Goal: Task Accomplishment & Management: Manage account settings

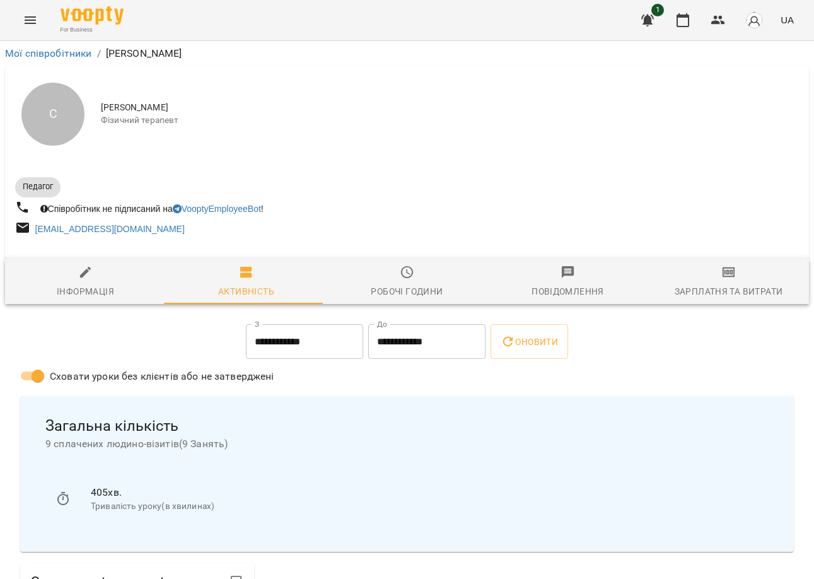
click at [29, 13] on icon "Menu" at bounding box center [30, 20] width 15 height 15
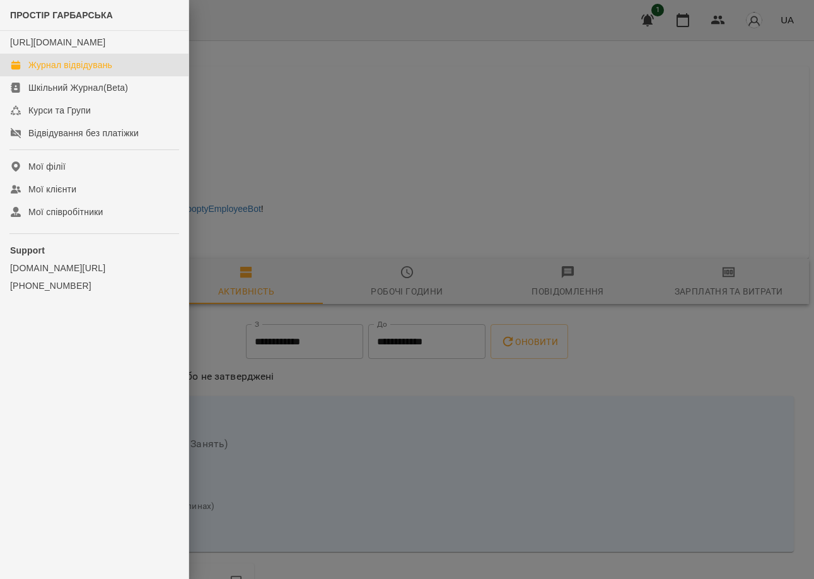
click at [105, 76] on link "Журнал відвідувань" at bounding box center [94, 65] width 189 height 23
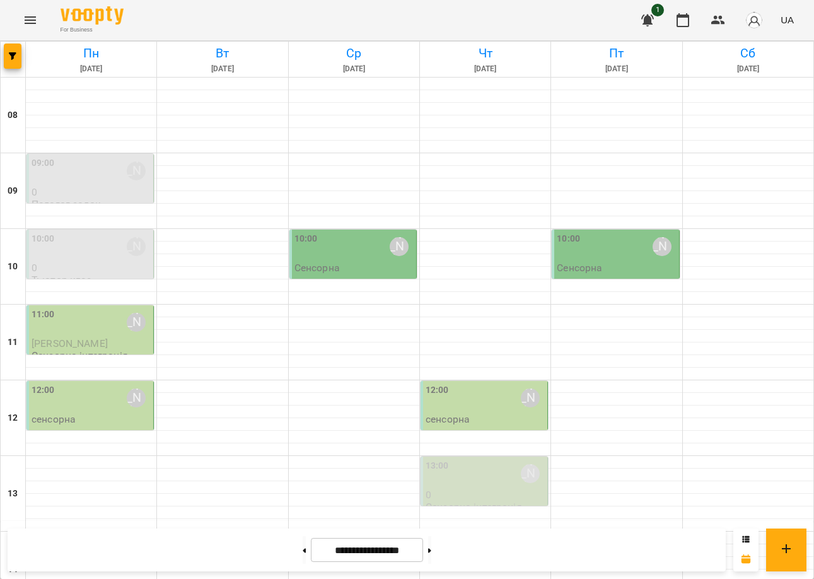
click at [83, 410] on div "12:00 [PERSON_NAME]" at bounding box center [91, 397] width 119 height 29
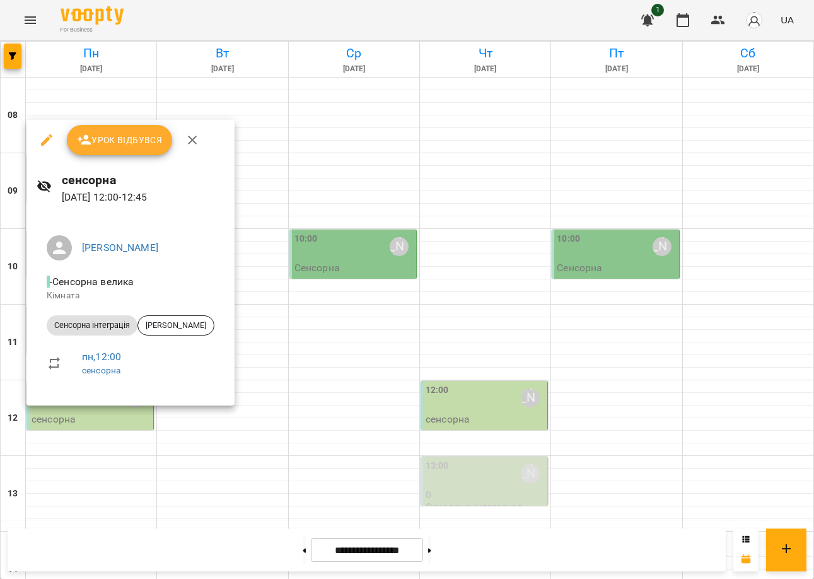
click at [197, 136] on icon "button" at bounding box center [192, 139] width 15 height 15
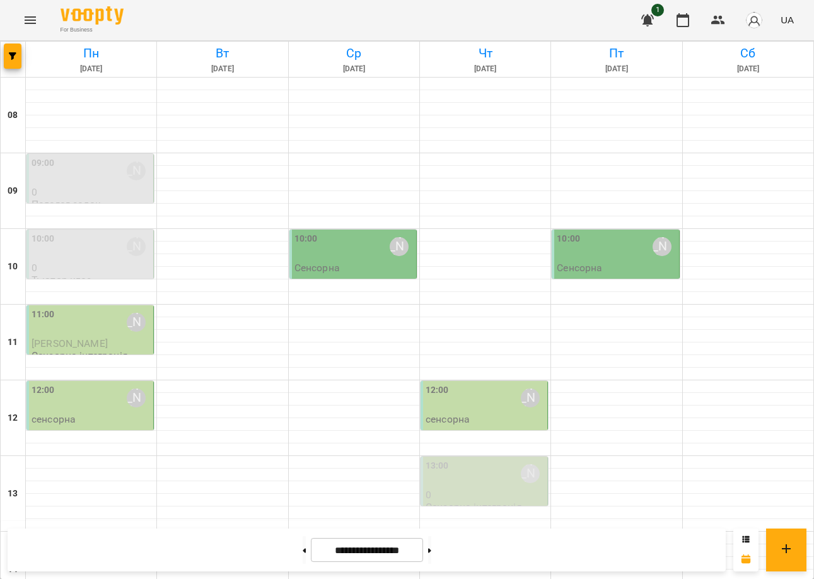
scroll to position [464, 0]
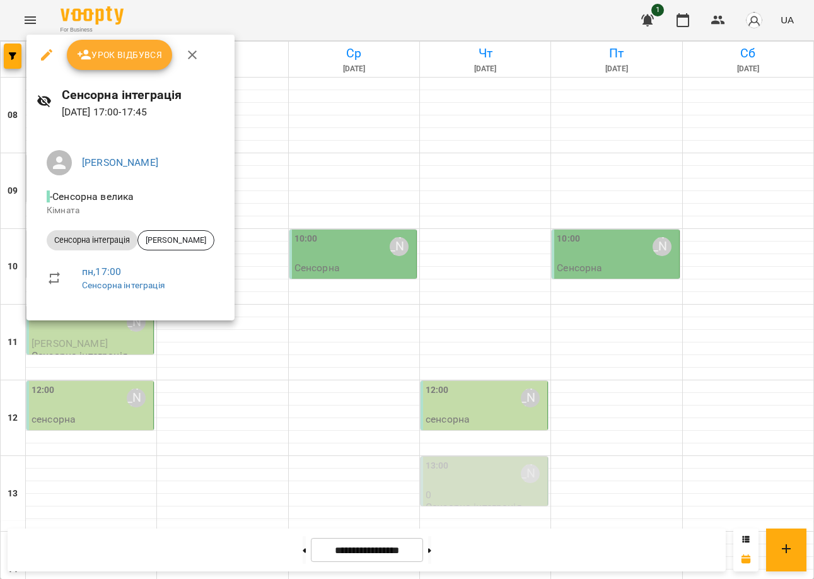
click at [85, 394] on div at bounding box center [407, 289] width 814 height 579
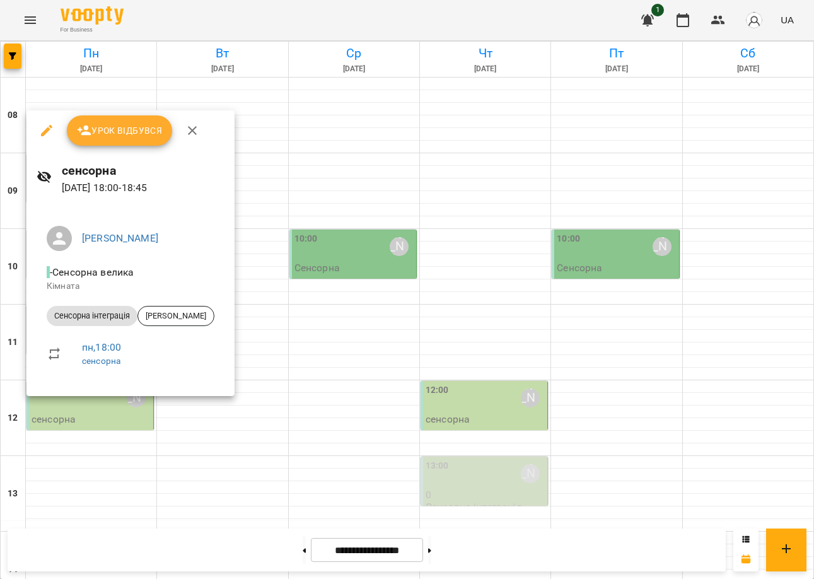
click at [339, 334] on div at bounding box center [407, 289] width 814 height 579
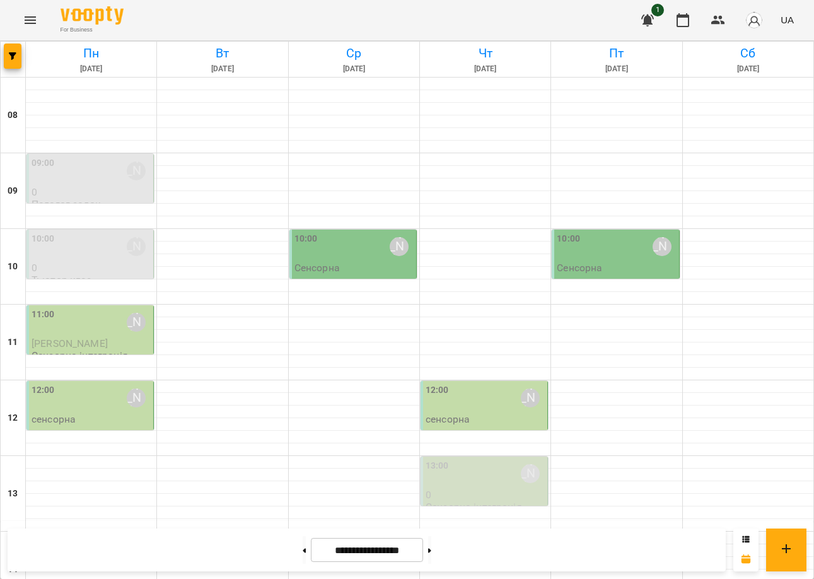
scroll to position [441, 0]
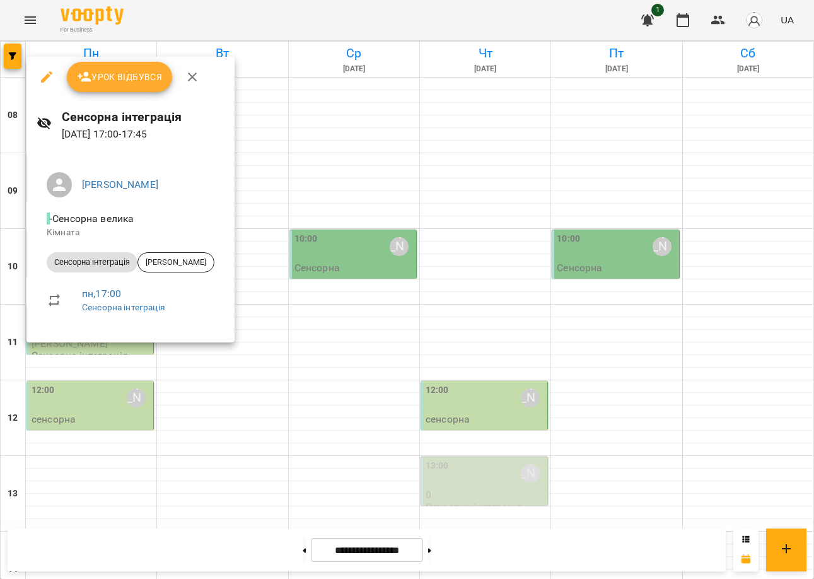
click at [90, 438] on div at bounding box center [407, 289] width 814 height 579
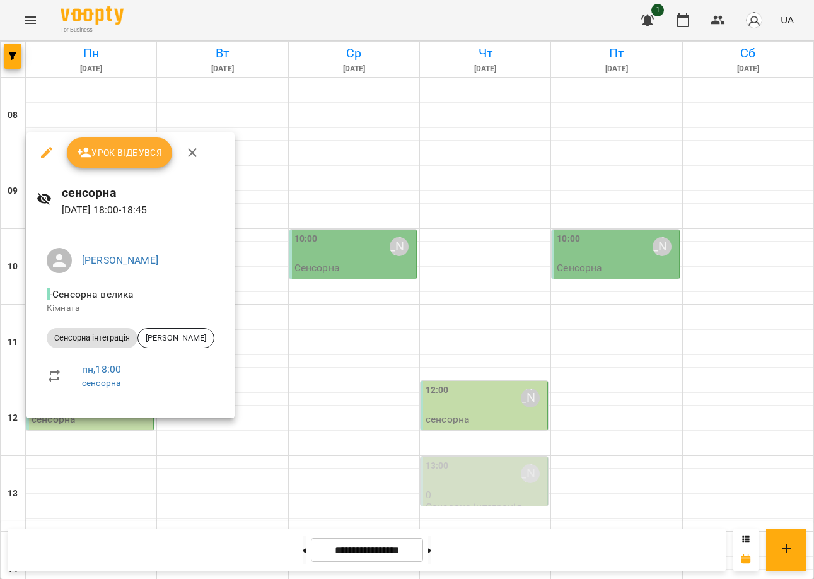
click at [99, 423] on div at bounding box center [407, 289] width 814 height 579
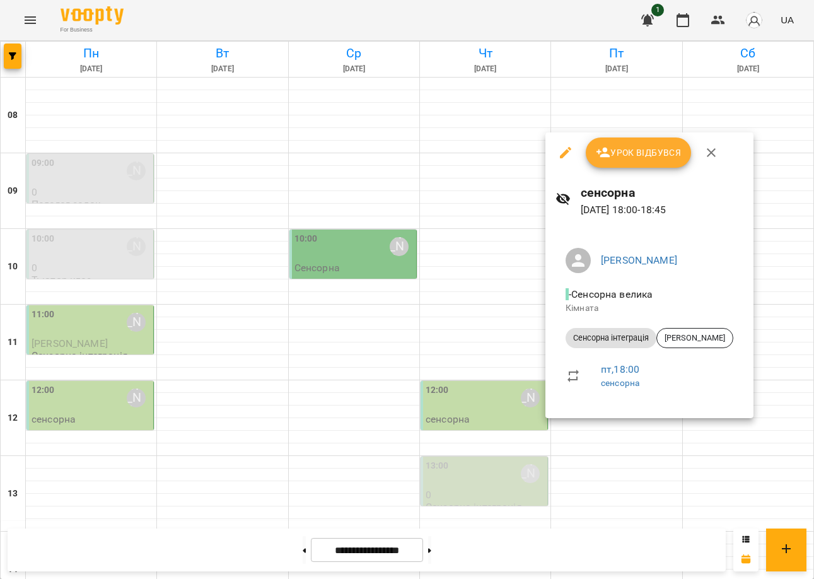
click at [421, 405] on div at bounding box center [407, 289] width 814 height 579
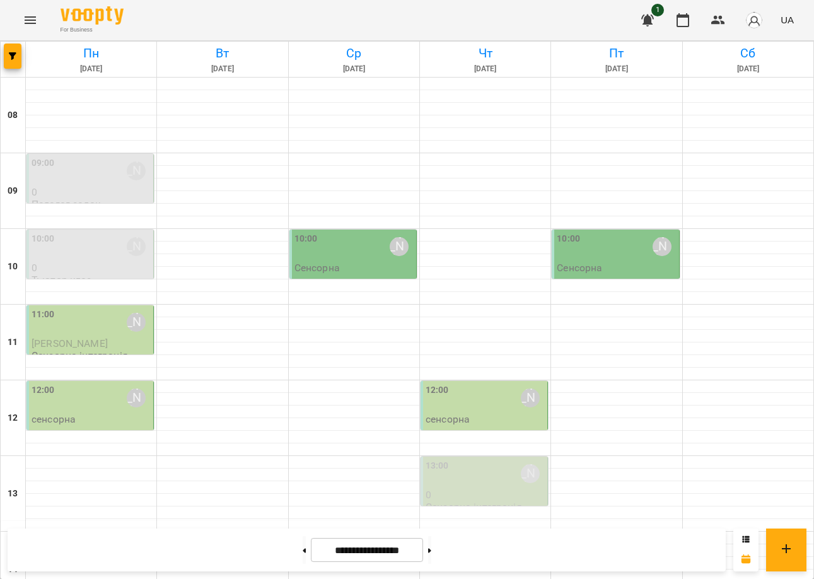
scroll to position [126, 0]
click at [483, 383] on div "12:00 [PERSON_NAME]" at bounding box center [485, 404] width 119 height 42
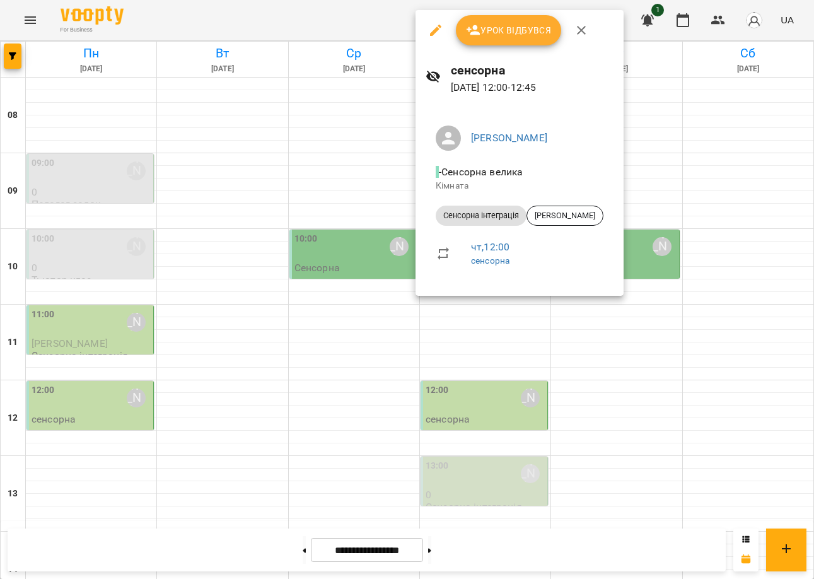
click at [309, 309] on div at bounding box center [407, 289] width 814 height 579
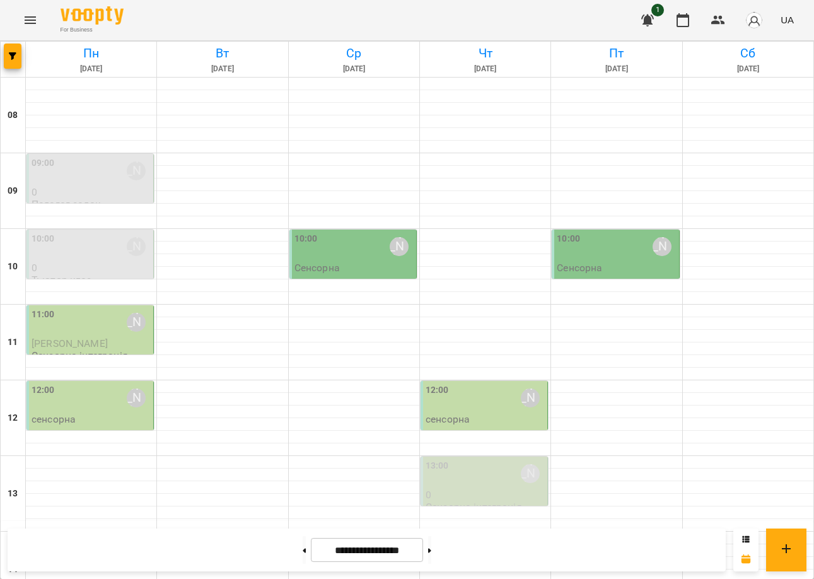
click at [482, 489] on p "0" at bounding box center [485, 494] width 119 height 11
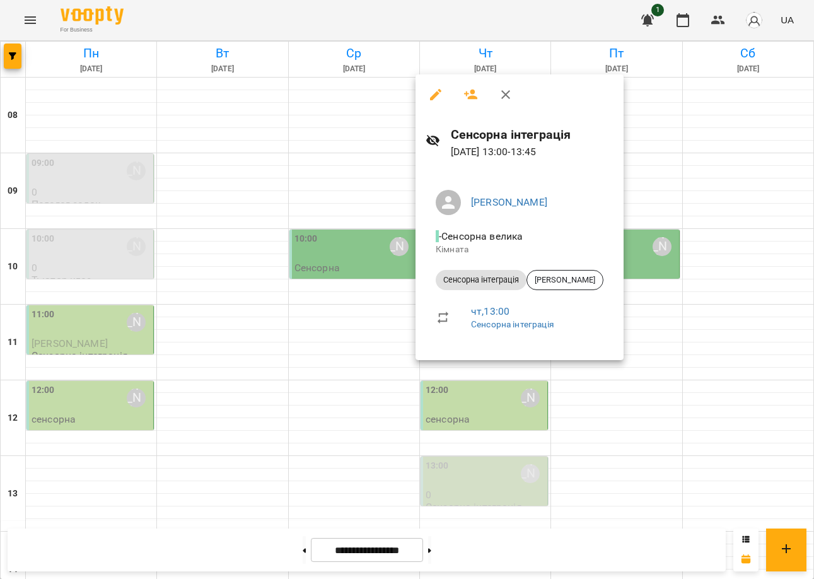
click at [496, 431] on div at bounding box center [407, 289] width 814 height 579
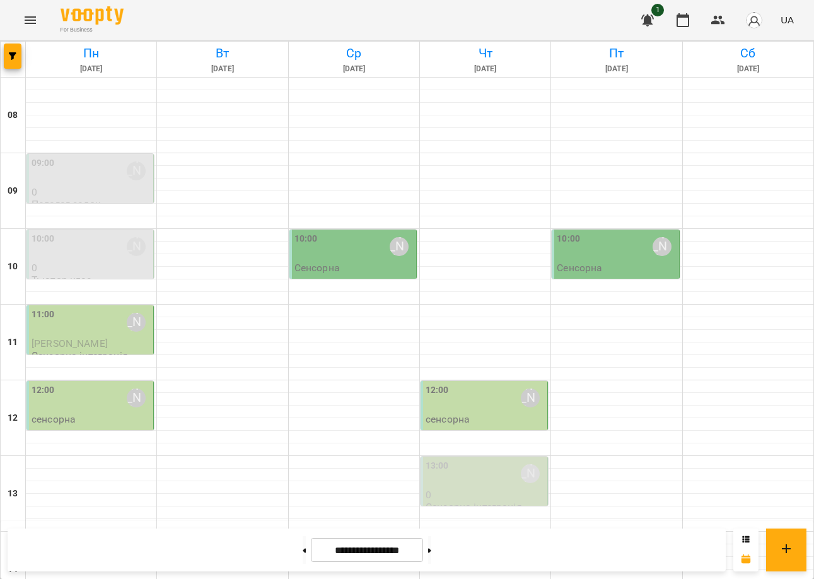
click at [480, 501] on p "Сенсорна інтеграція" at bounding box center [474, 506] width 96 height 11
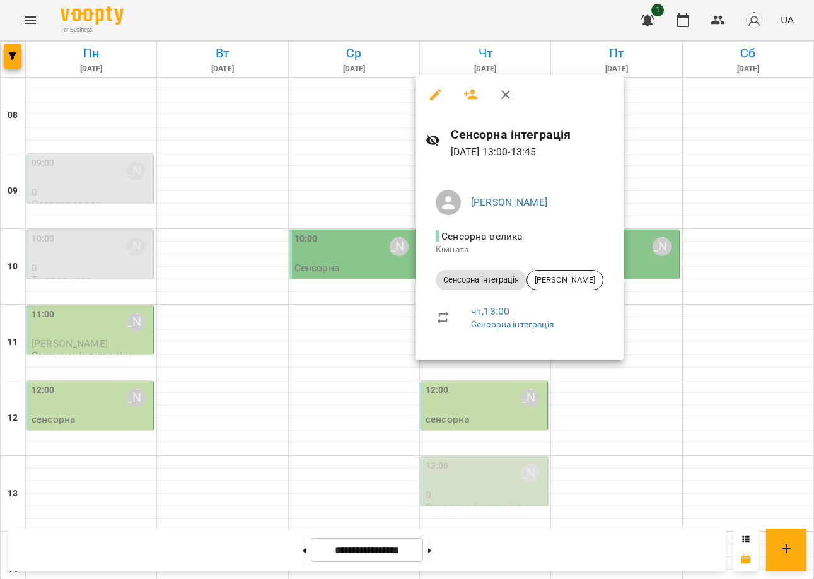
click at [269, 370] on div at bounding box center [407, 289] width 814 height 579
